Goal: Task Accomplishment & Management: Manage account settings

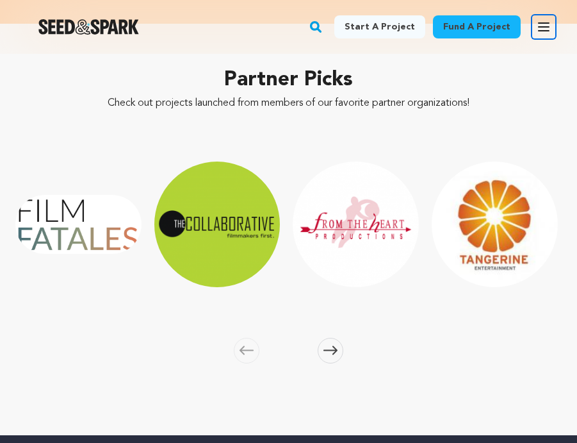
click at [548, 32] on icon "button" at bounding box center [543, 26] width 15 height 15
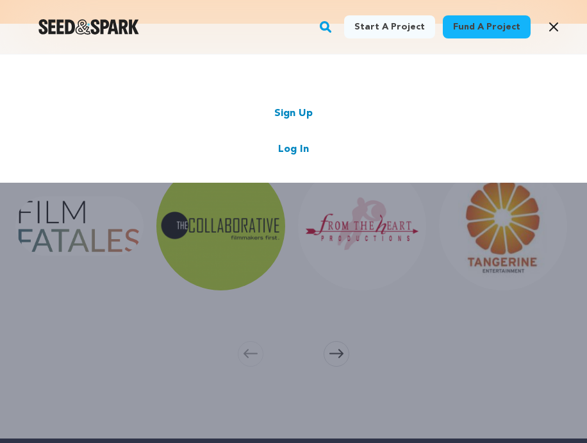
click at [287, 152] on link "Log In" at bounding box center [293, 149] width 31 height 15
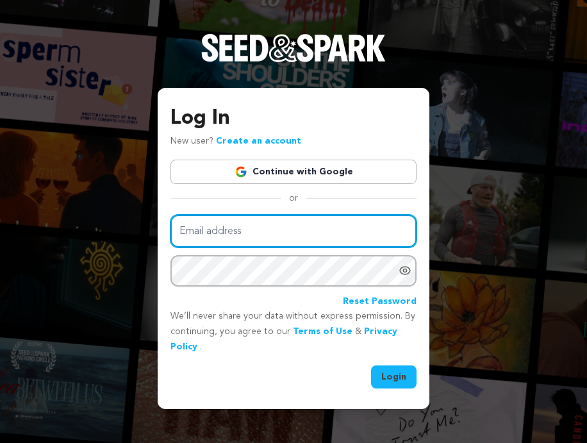
type input "[EMAIL_ADDRESS][DOMAIN_NAME]"
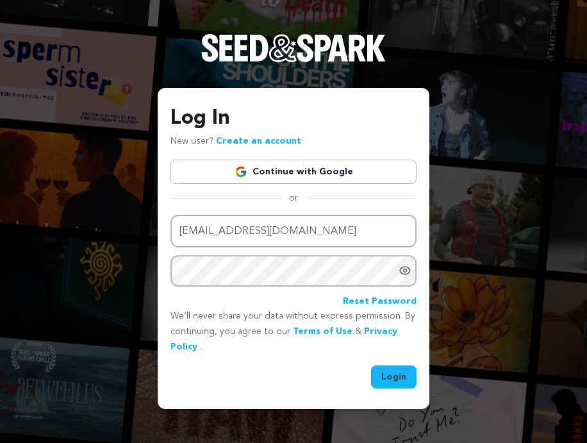
click at [397, 372] on button "Login" at bounding box center [393, 376] width 45 height 23
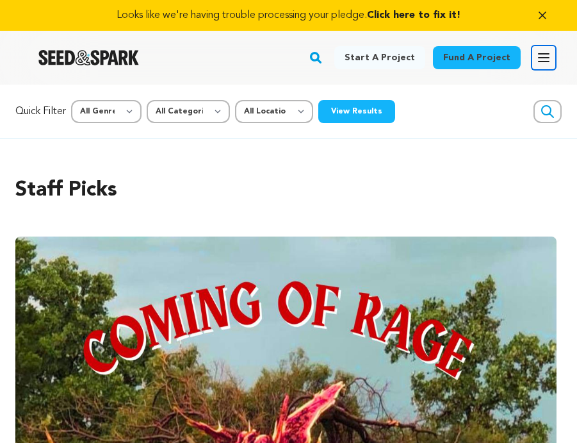
click at [546, 55] on icon "button" at bounding box center [543, 57] width 15 height 15
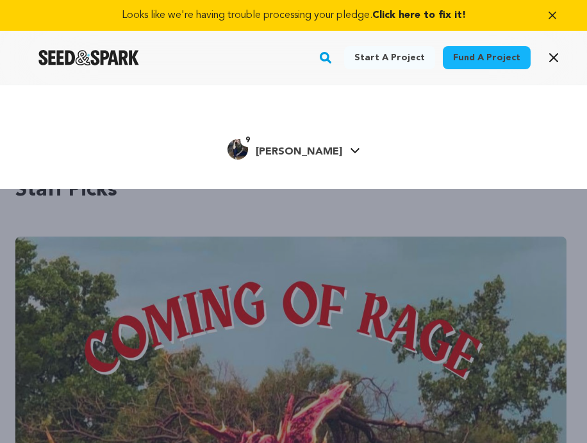
click at [283, 158] on h4 "Dara R." at bounding box center [299, 151] width 87 height 15
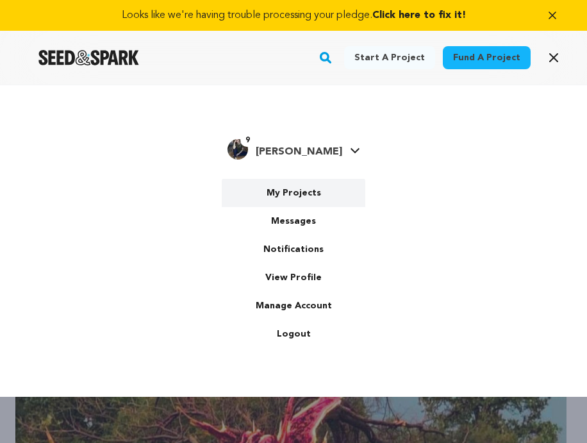
click at [283, 194] on link "My Projects" at bounding box center [294, 193] width 144 height 28
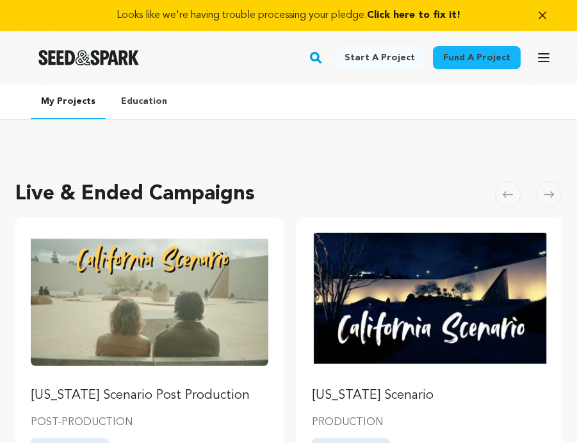
click at [239, 285] on img "Fund California Scenario Post Production" at bounding box center [150, 299] width 238 height 133
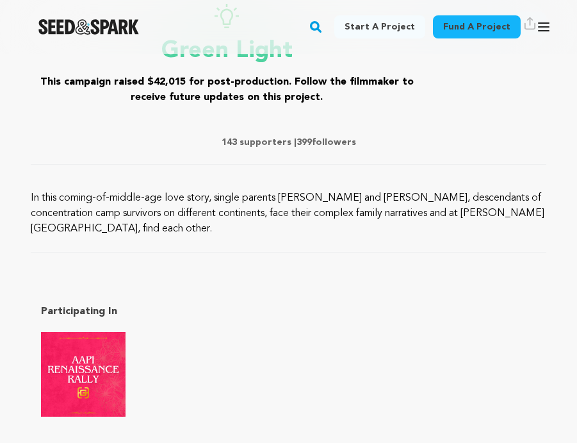
scroll to position [611, 0]
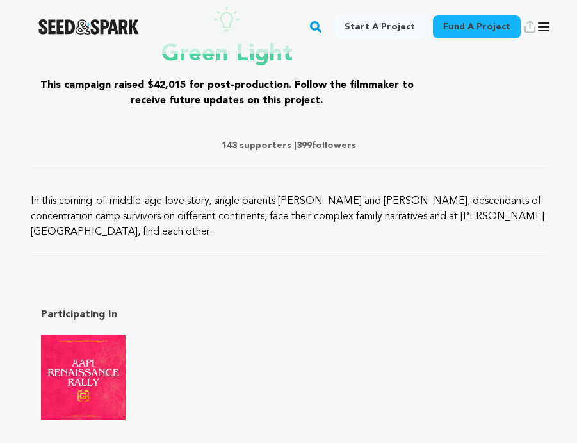
click at [261, 145] on p "143 supporters | 399 followers" at bounding box center [289, 145] width 516 height 13
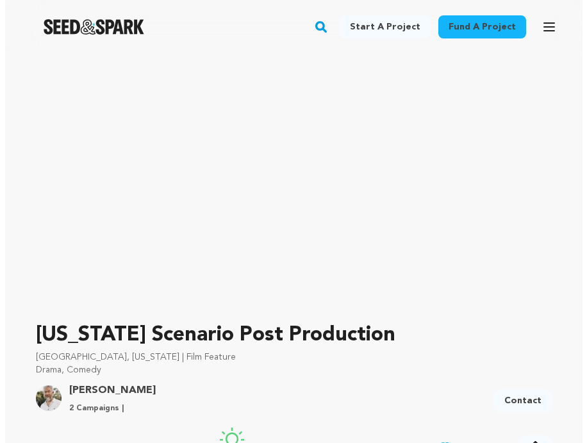
scroll to position [0, 0]
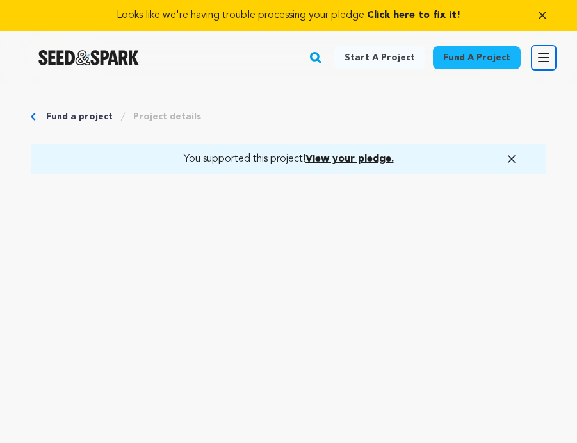
click at [544, 49] on button "Open main menu" at bounding box center [544, 58] width 26 height 26
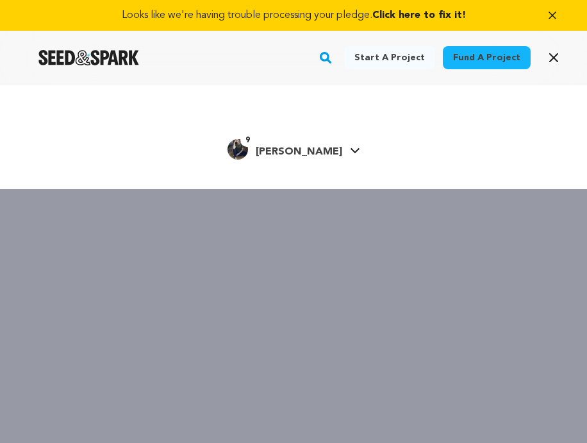
click at [306, 153] on span "[PERSON_NAME]" at bounding box center [299, 152] width 87 height 10
click at [316, 150] on span "[PERSON_NAME]" at bounding box center [299, 152] width 87 height 10
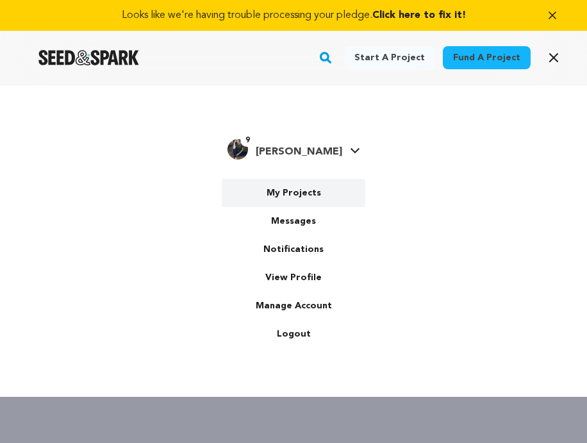
click at [290, 201] on link "My Projects" at bounding box center [294, 193] width 144 height 28
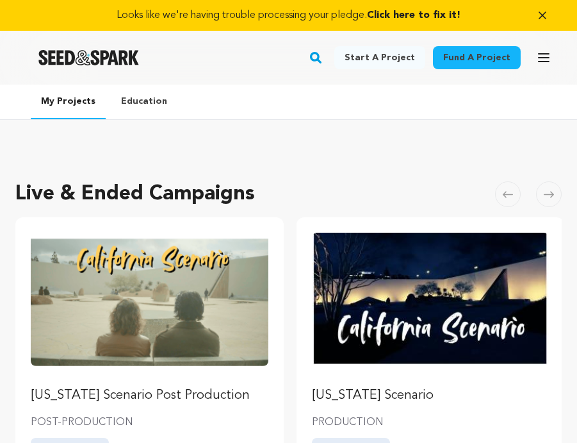
click at [290, 201] on div "Live & Ended Campaigns Carousel Skip to previous slide page Carousel California…" at bounding box center [288, 402] width 547 height 473
click at [156, 315] on img "Fund California Scenario Post Production" at bounding box center [150, 299] width 238 height 133
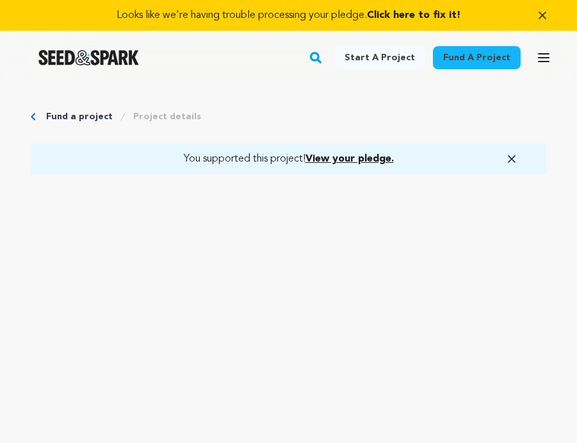
click at [511, 153] on icon "button" at bounding box center [512, 159] width 13 height 13
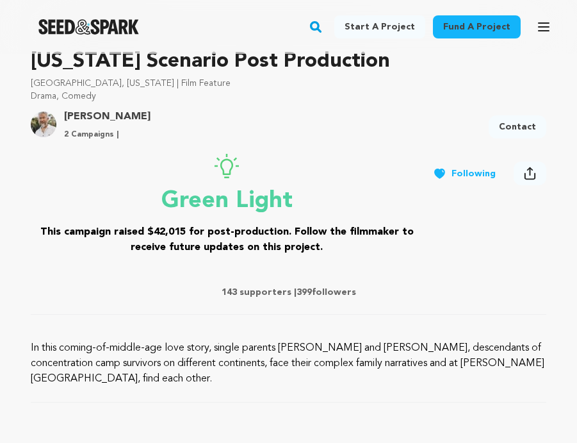
scroll to position [436, 0]
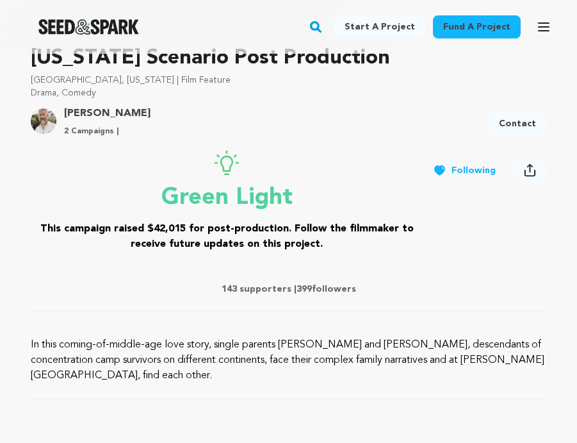
click at [256, 290] on p "143 supporters | 399 followers" at bounding box center [289, 289] width 516 height 13
click at [318, 292] on p "143 supporters | 399 followers" at bounding box center [289, 289] width 516 height 13
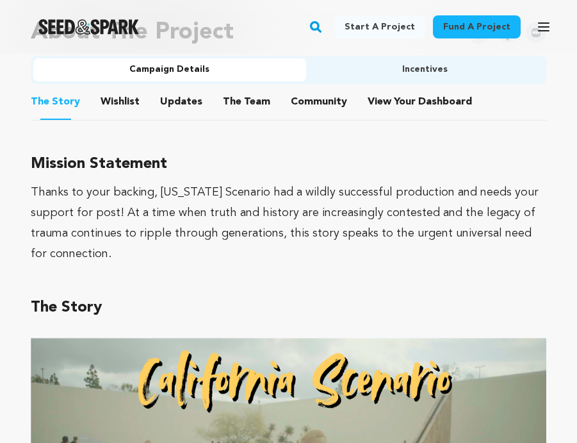
scroll to position [830, 0]
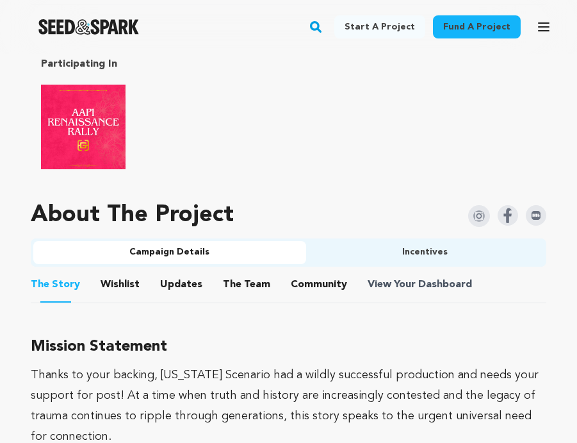
click at [420, 279] on span "Dashboard" at bounding box center [445, 284] width 54 height 15
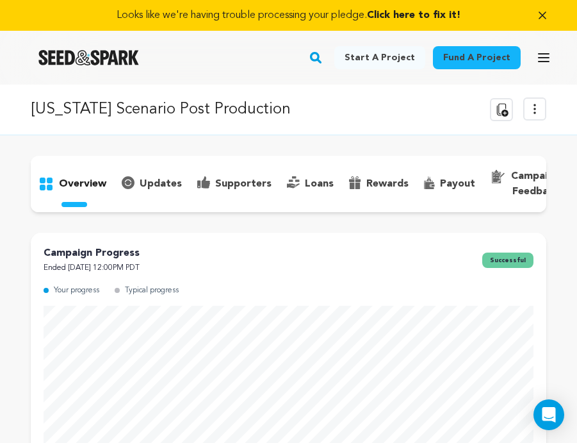
click at [233, 181] on p "supporters" at bounding box center [243, 183] width 56 height 15
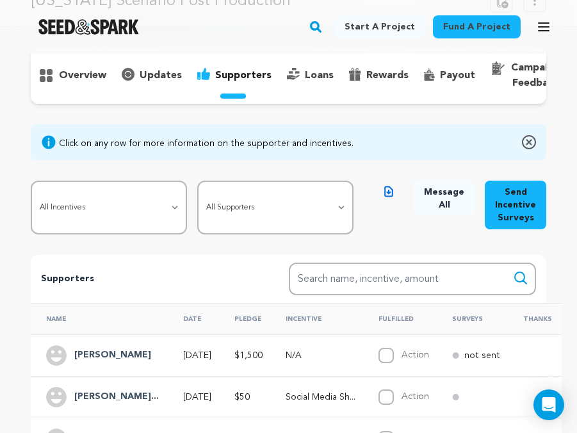
scroll to position [109, 0]
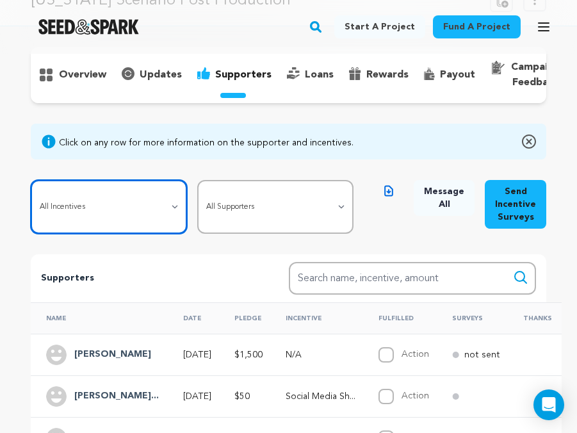
click at [175, 218] on select "All Incentives Social Media Shout Out Digital Wallpaper Pack Behind-the-Scenes …" at bounding box center [109, 207] width 156 height 54
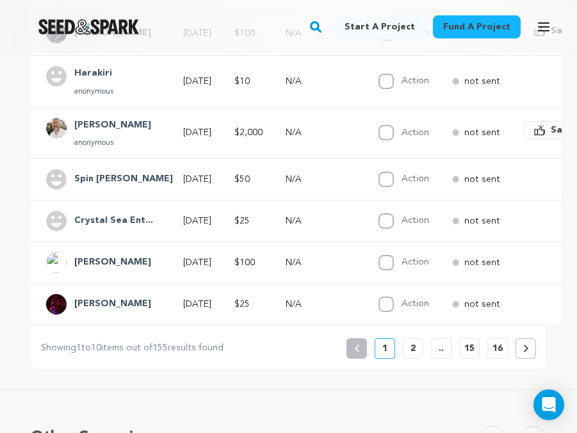
scroll to position [574, 0]
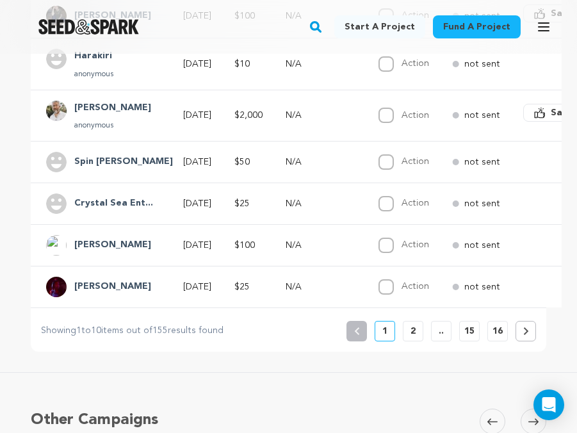
click at [411, 338] on p "2" at bounding box center [413, 331] width 5 height 13
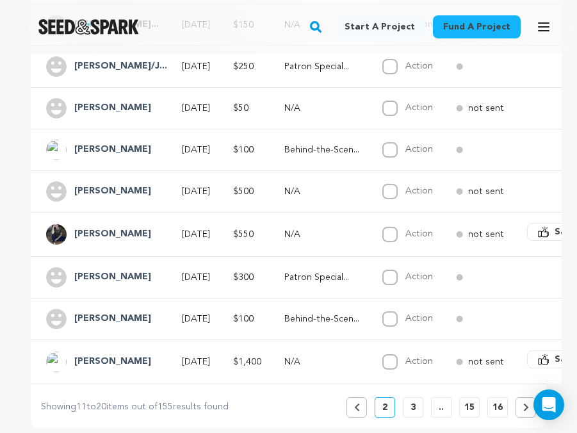
scroll to position [493, 0]
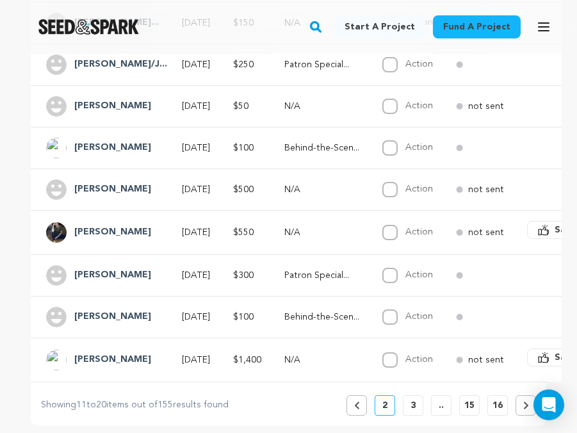
click at [411, 416] on button "3" at bounding box center [413, 405] width 21 height 21
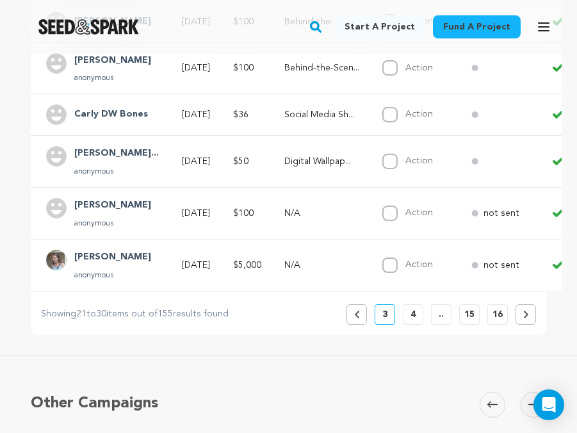
scroll to position [622, 0]
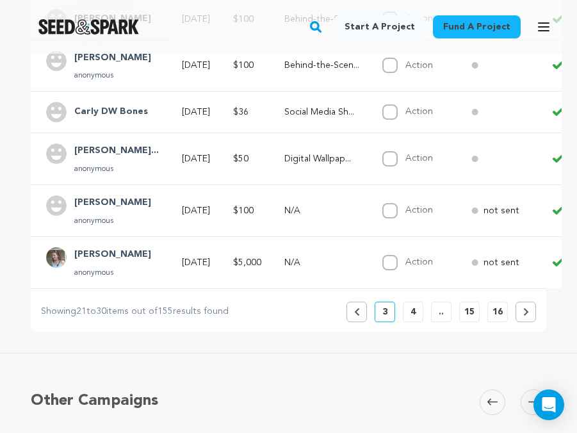
click at [413, 318] on p "4" at bounding box center [413, 312] width 5 height 13
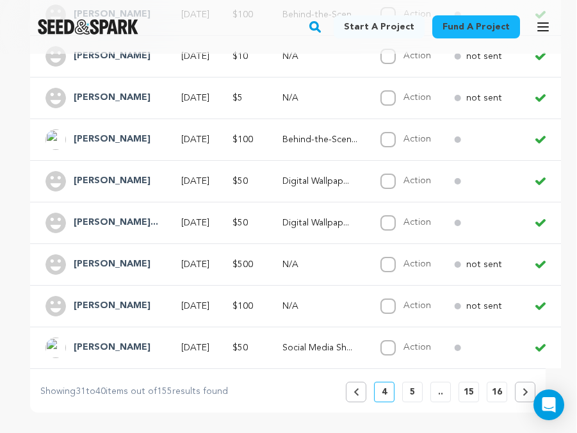
scroll to position [559, 1]
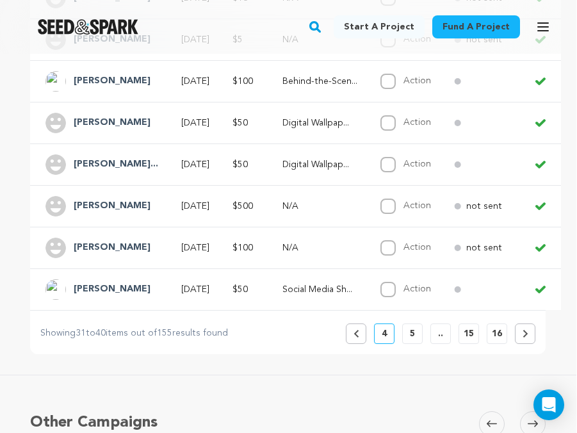
click at [418, 344] on button "5" at bounding box center [412, 334] width 21 height 21
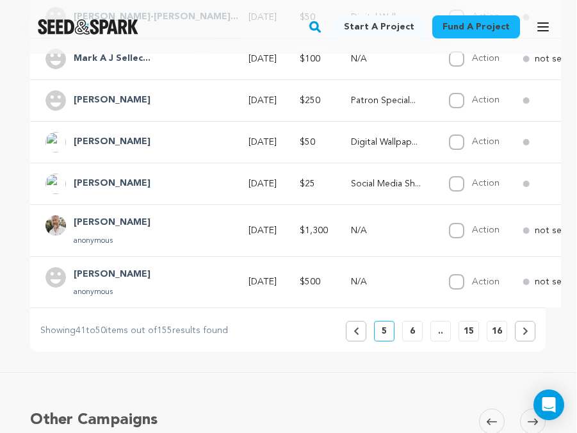
scroll to position [582, 1]
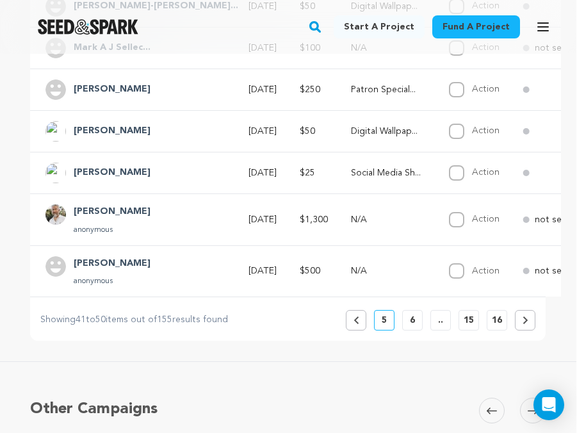
click at [412, 327] on p "6" at bounding box center [412, 320] width 5 height 13
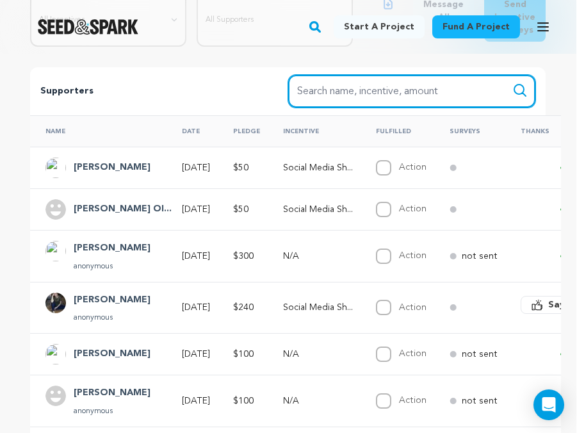
click at [350, 108] on input "Search name, item" at bounding box center [412, 91] width 248 height 33
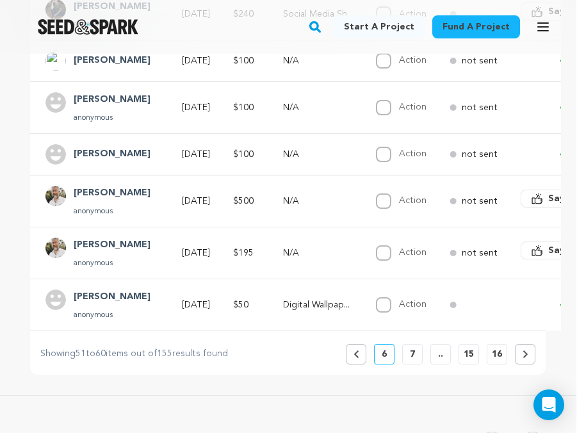
scroll to position [596, 1]
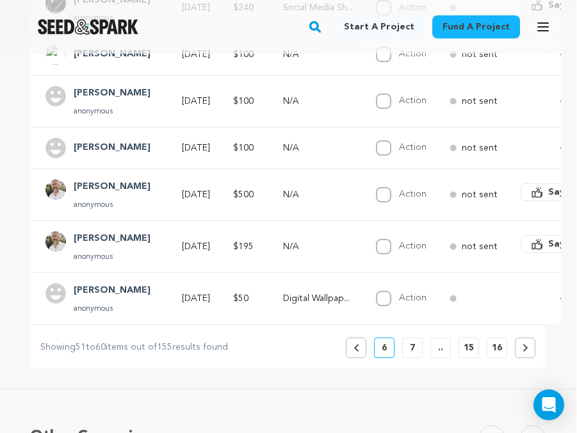
click at [409, 358] on button "7" at bounding box center [412, 348] width 21 height 21
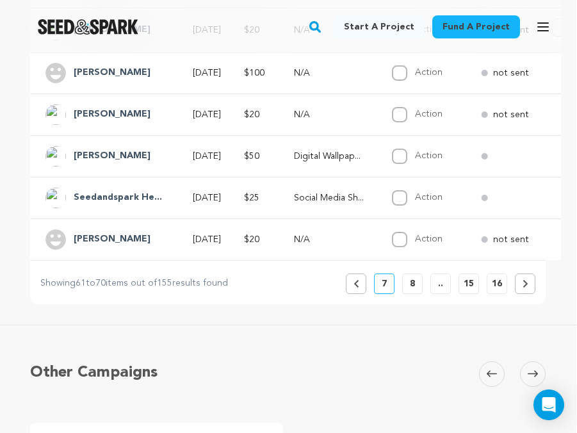
scroll to position [613, 1]
click at [416, 293] on button "8" at bounding box center [412, 283] width 21 height 21
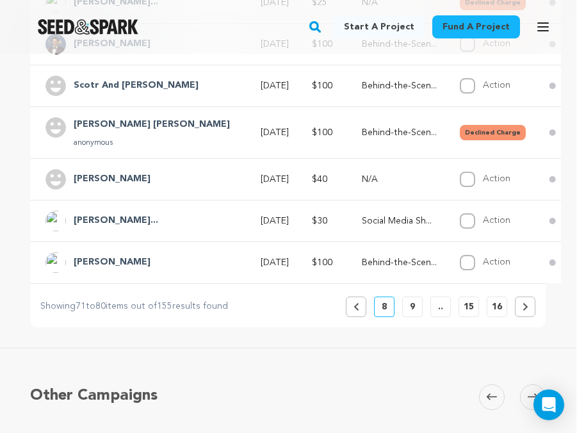
scroll to position [593, 1]
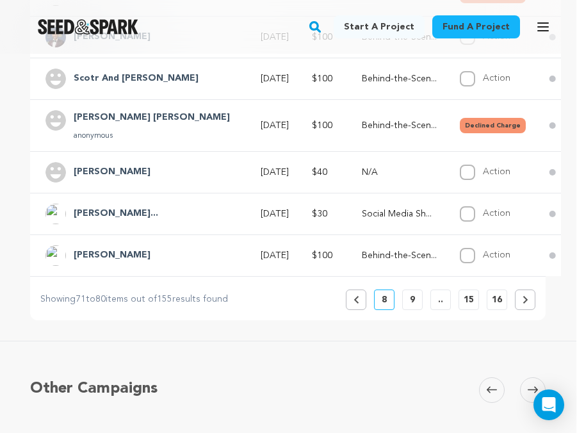
click at [409, 310] on button "9" at bounding box center [412, 300] width 21 height 21
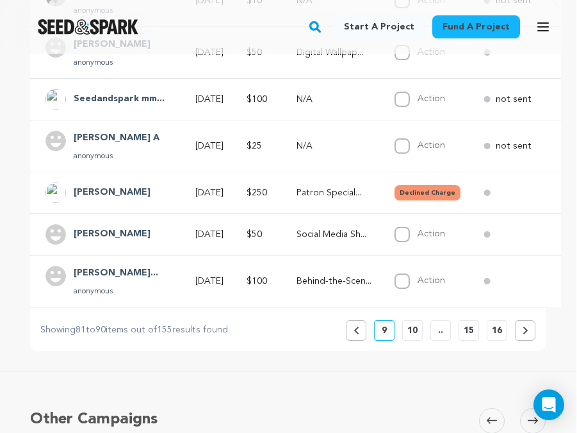
scroll to position [597, 1]
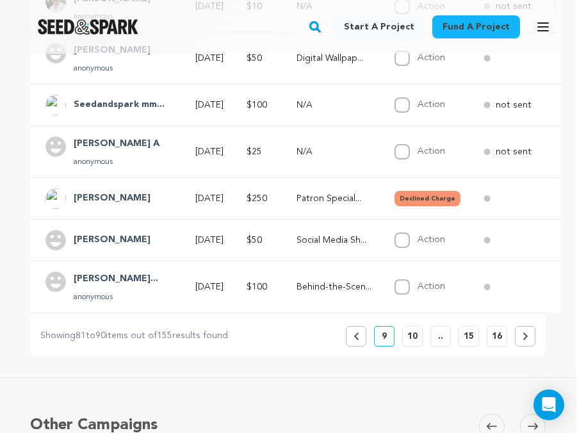
click at [414, 343] on p "10" at bounding box center [413, 336] width 10 height 13
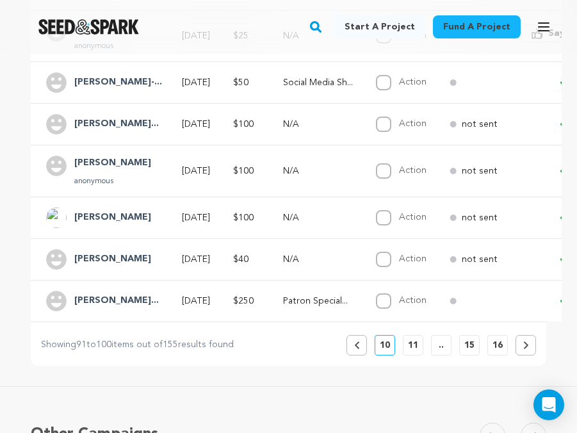
scroll to position [569, 0]
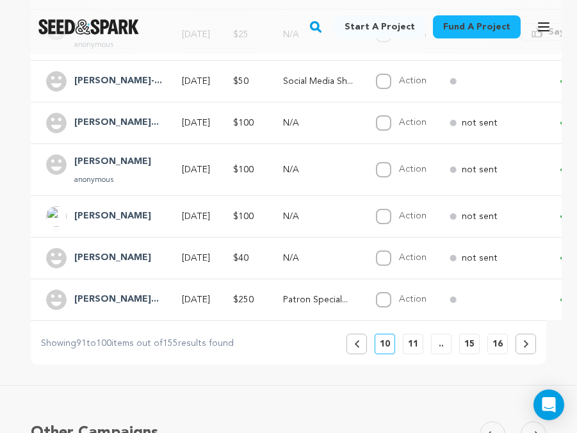
click at [149, 308] on h4 "[PERSON_NAME]..." at bounding box center [116, 299] width 85 height 15
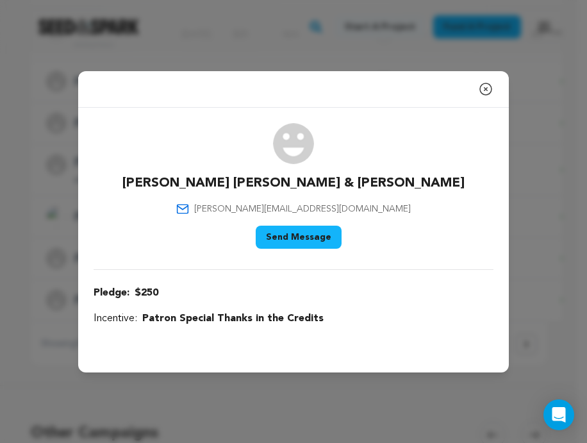
click at [485, 88] on icon "button" at bounding box center [486, 89] width 12 height 12
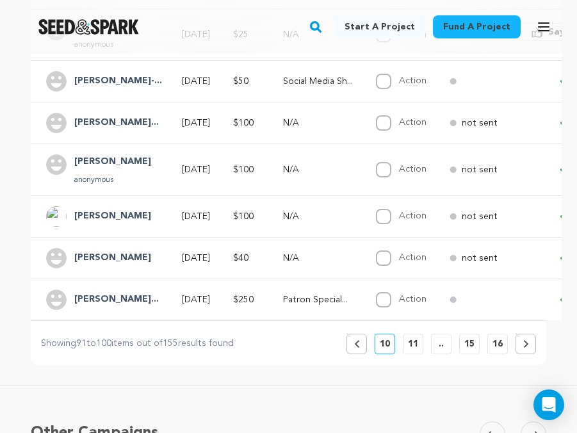
click at [412, 351] on p "11" at bounding box center [413, 344] width 10 height 13
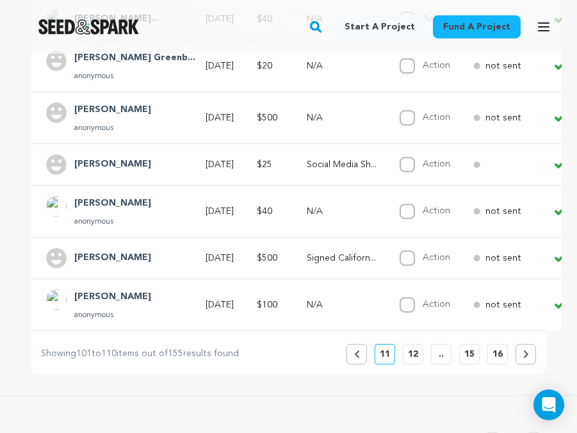
scroll to position [591, 0]
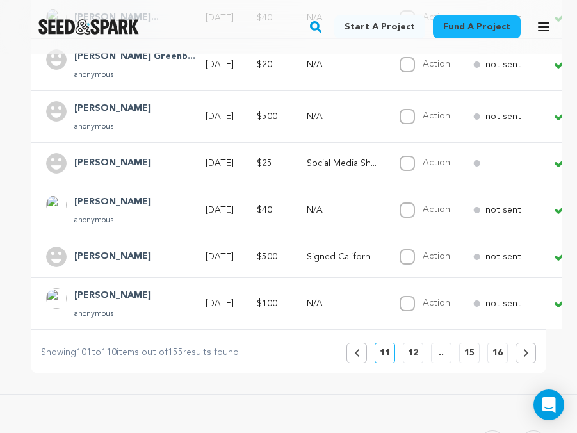
click at [421, 363] on button "12" at bounding box center [413, 353] width 21 height 21
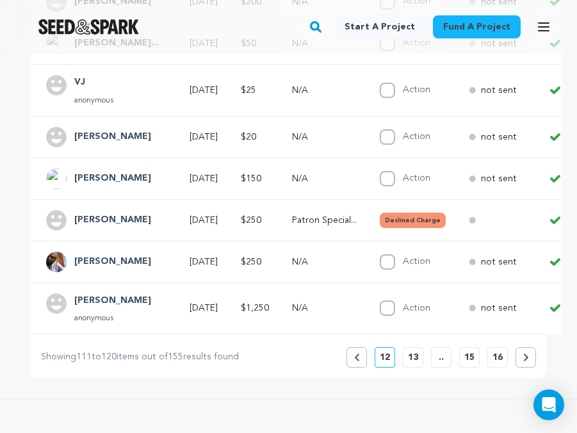
scroll to position [552, 0]
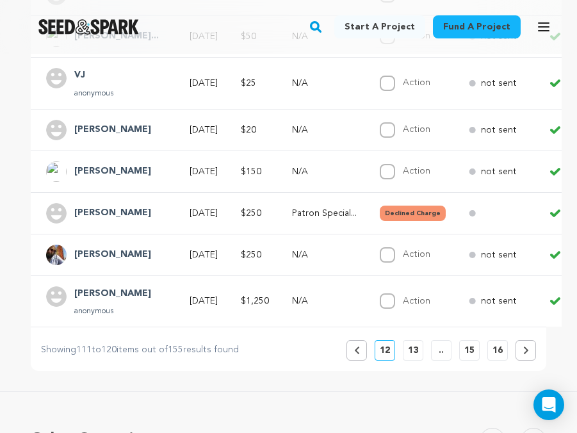
click at [412, 357] on p "13" at bounding box center [413, 350] width 10 height 13
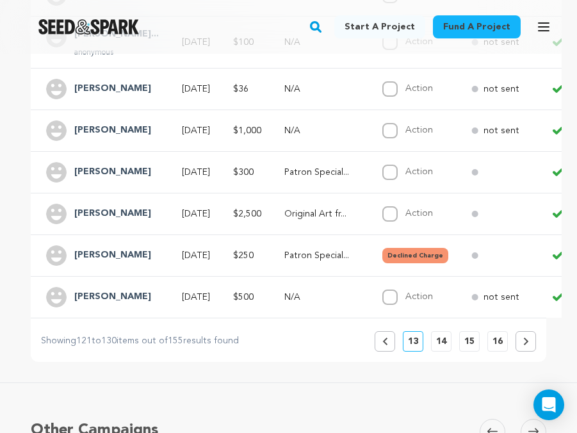
scroll to position [551, 0]
click at [445, 349] on p "14" at bounding box center [441, 342] width 10 height 13
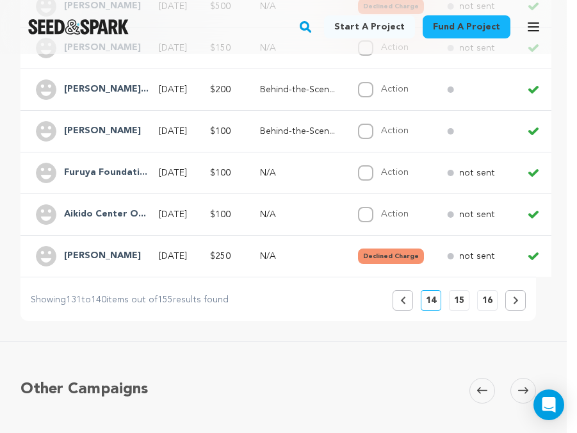
scroll to position [593, 12]
click at [458, 306] on p "15" at bounding box center [459, 299] width 10 height 13
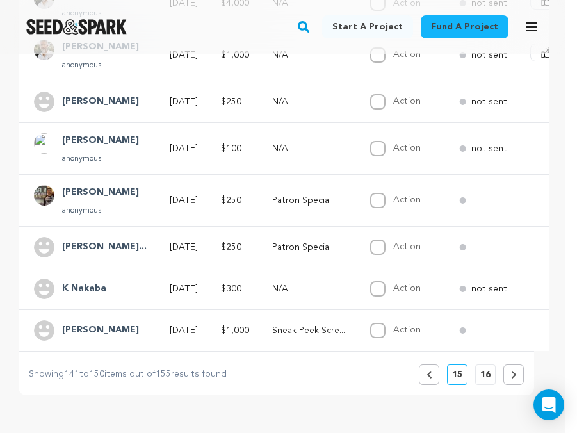
scroll to position [609, 12]
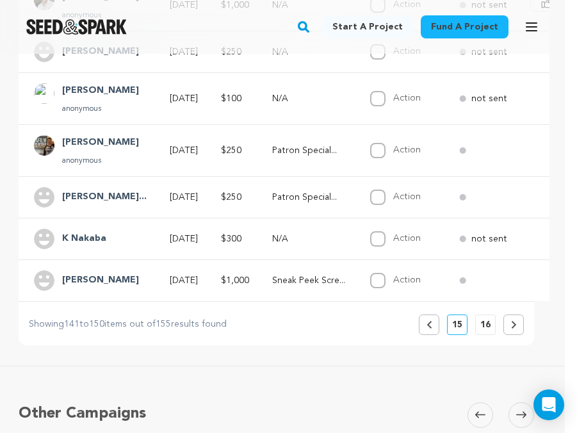
click at [485, 331] on p "16" at bounding box center [486, 324] width 10 height 13
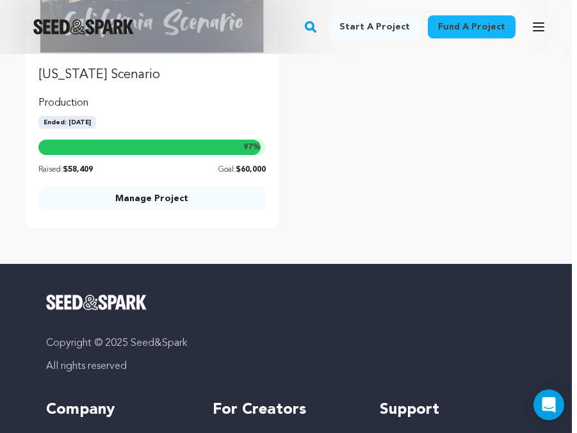
scroll to position [896, 5]
